Goal: Check status

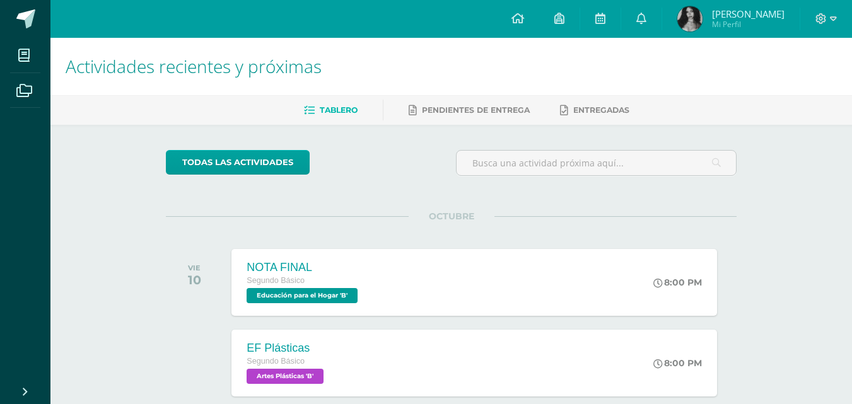
click at [693, 14] on img at bounding box center [689, 18] width 25 height 25
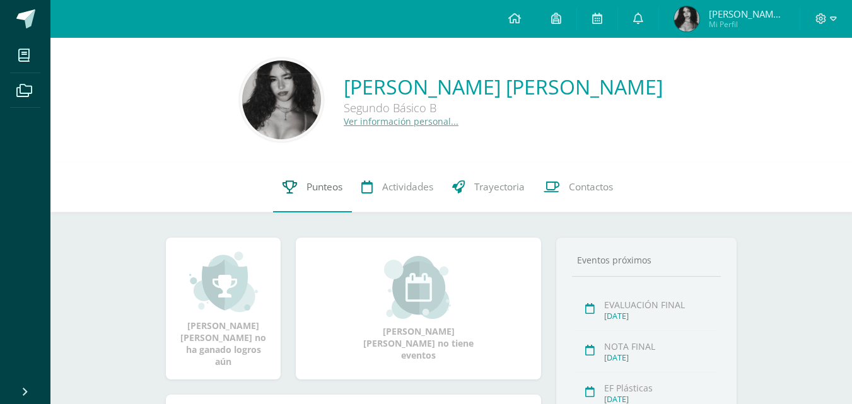
click at [330, 183] on span "Punteos" at bounding box center [325, 186] width 36 height 13
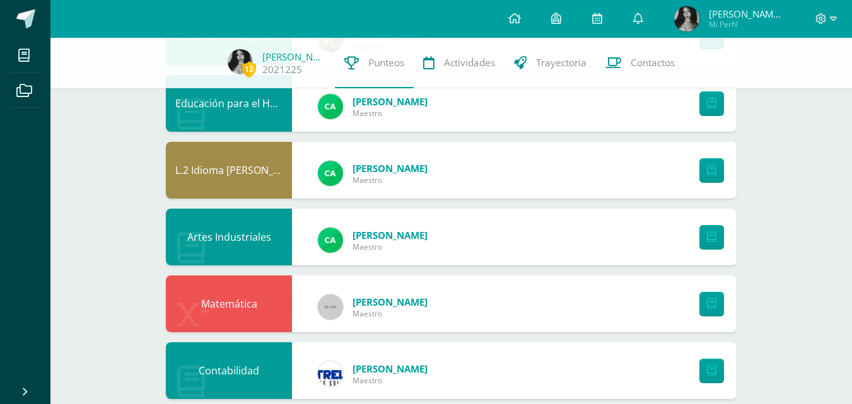
scroll to position [56, 0]
